Goal: Information Seeking & Learning: Learn about a topic

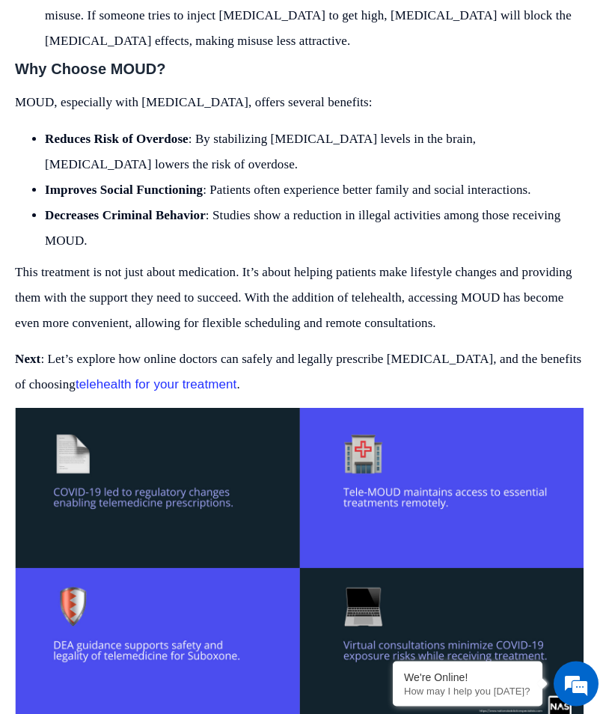
scroll to position [1939, 0]
click at [237, 391] on link "telehealth for your treatment" at bounding box center [157, 384] width 162 height 14
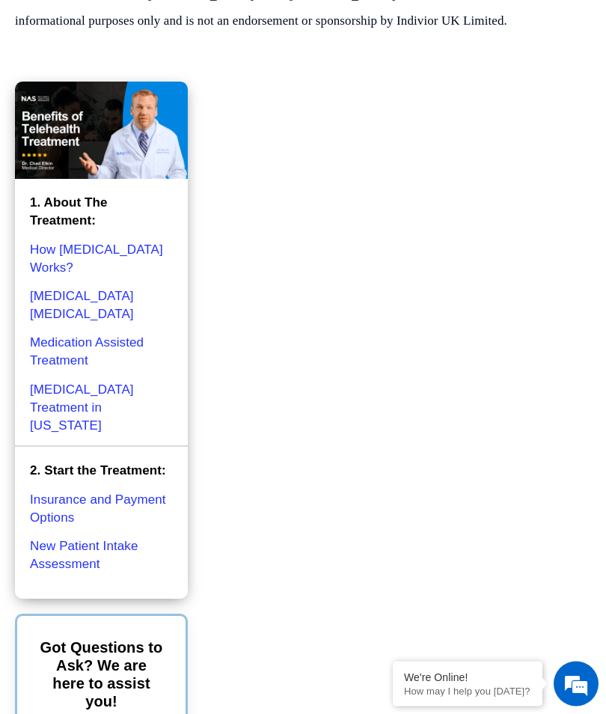
scroll to position [5810, 0]
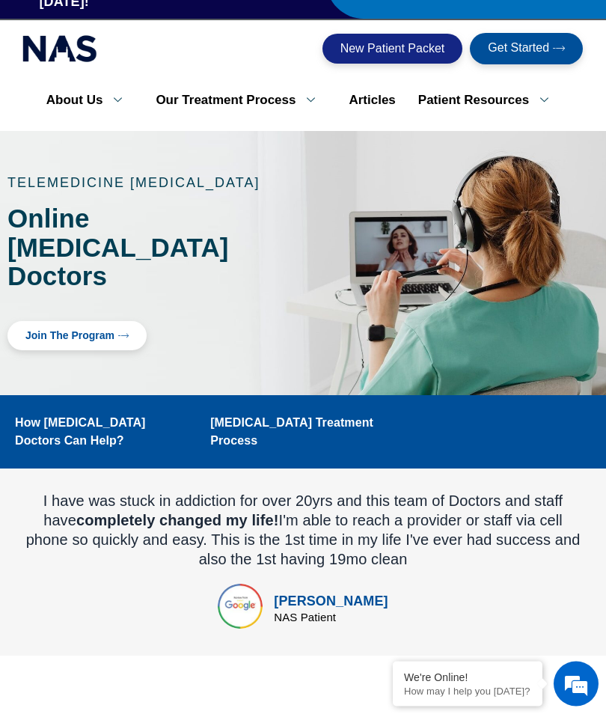
scroll to position [67, 0]
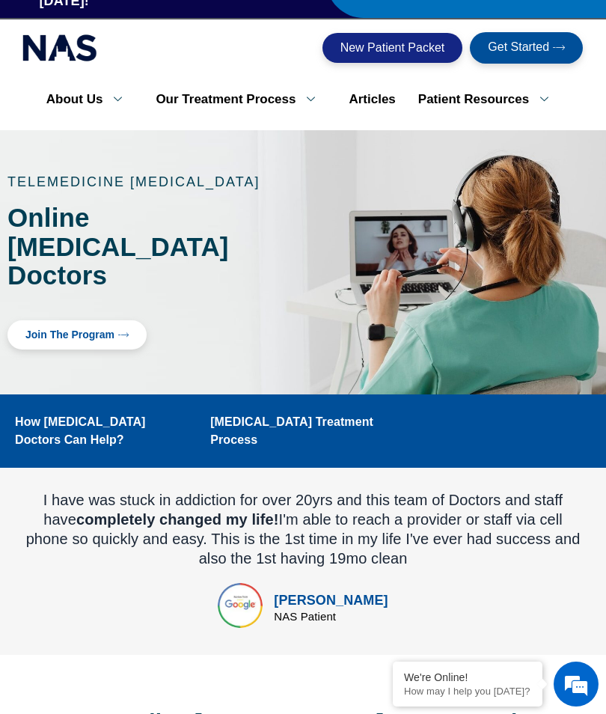
click at [507, 430] on link "Insurance and Pricing" at bounding box center [519, 449] width 224 height 39
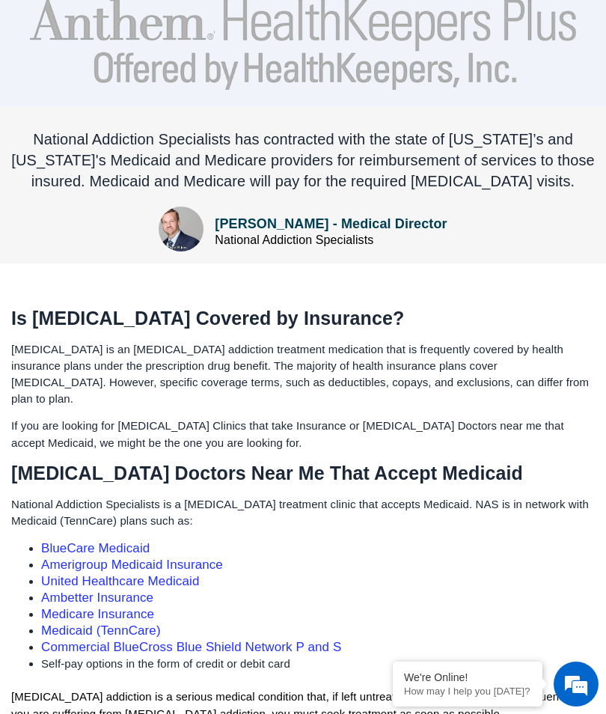
scroll to position [1037, 0]
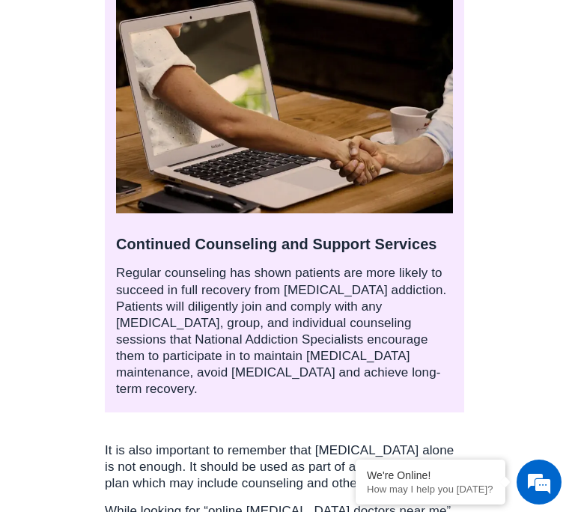
scroll to position [2830, 0]
